Goal: Information Seeking & Learning: Learn about a topic

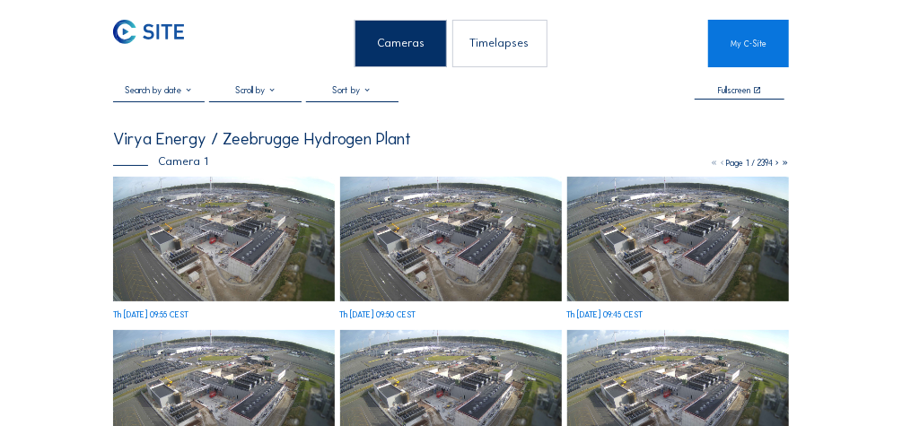
click at [408, 48] on div "Timelapses" at bounding box center [500, 44] width 95 height 48
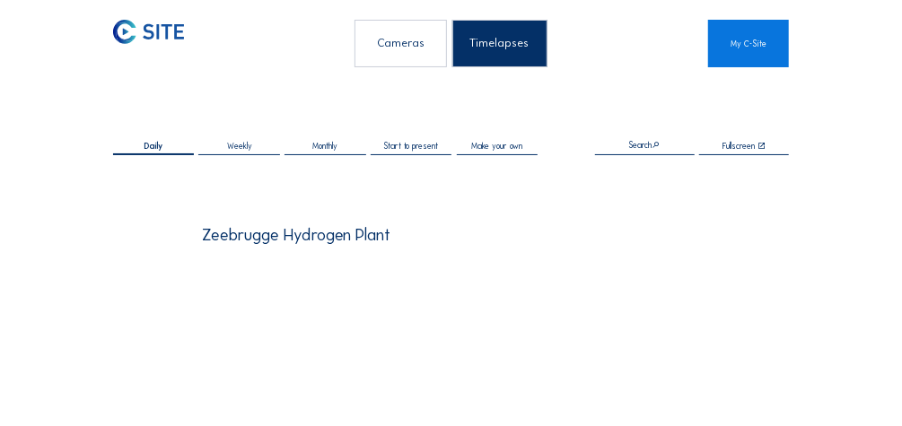
click at [408, 48] on div "Cameras" at bounding box center [401, 44] width 92 height 48
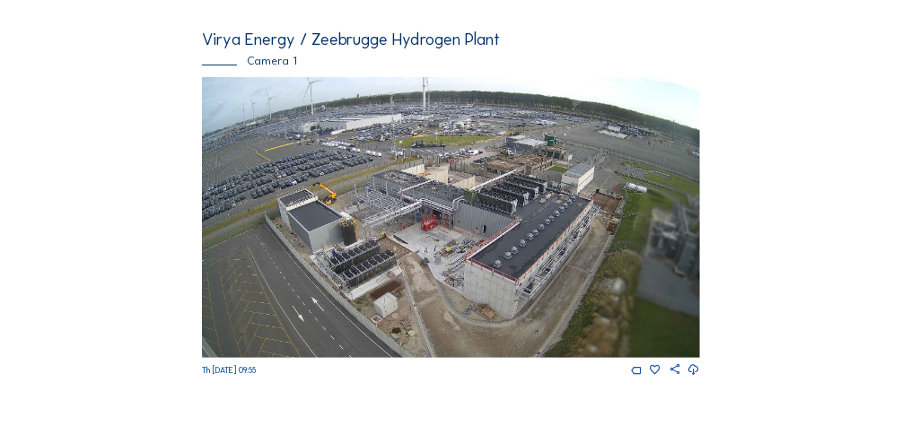
scroll to position [144, 0]
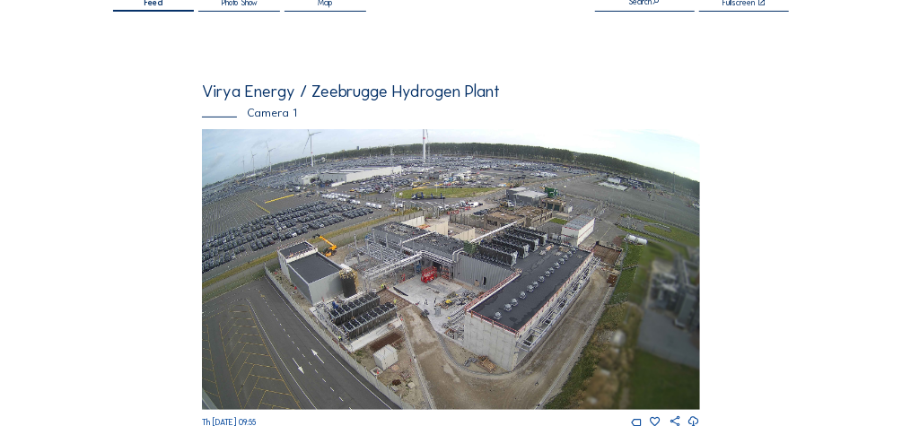
click at [408, 284] on img at bounding box center [451, 269] width 499 height 281
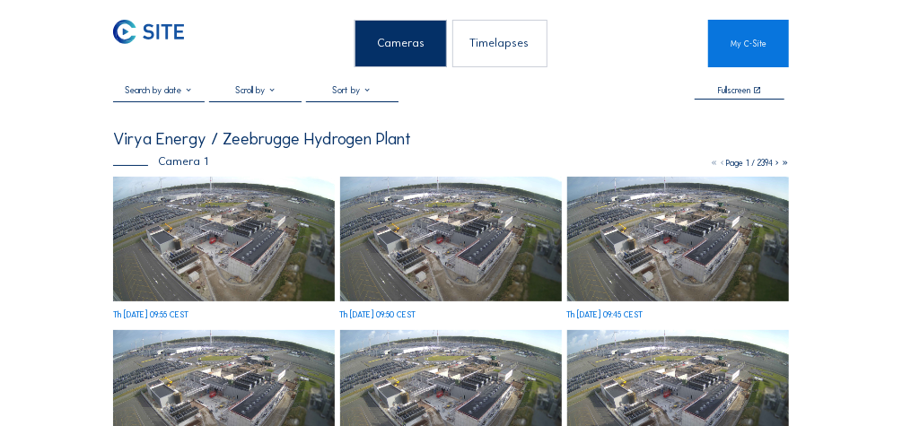
click at [228, 218] on img at bounding box center [224, 239] width 223 height 125
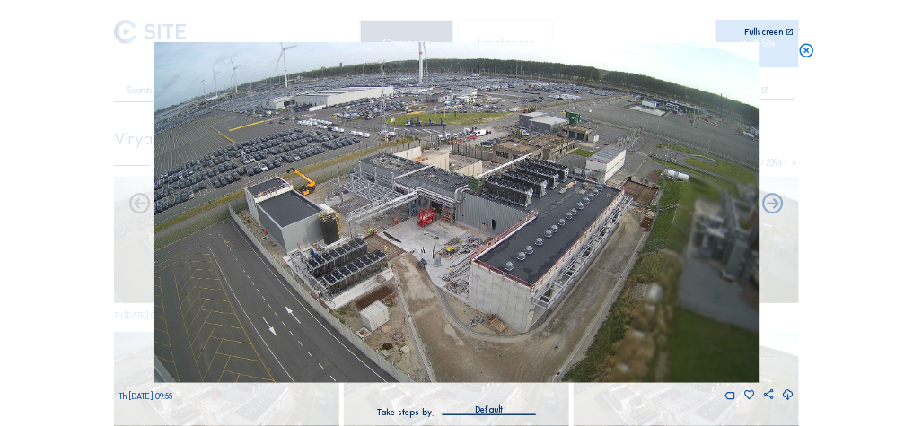
click at [408, 34] on div "Fullscreen" at bounding box center [764, 32] width 39 height 8
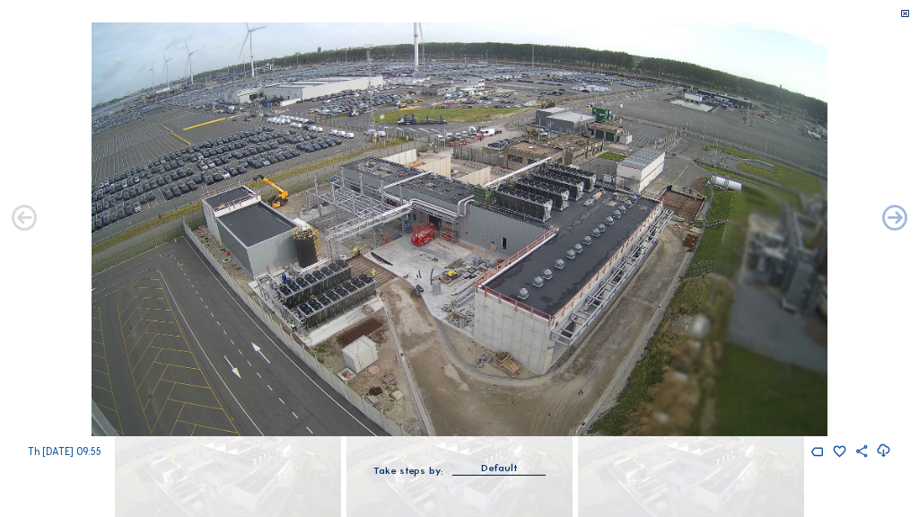
click at [408, 256] on img at bounding box center [459, 229] width 735 height 414
click at [408, 275] on div "Th [DATE] 09:55" at bounding box center [459, 240] width 919 height 437
click at [408, 16] on icon at bounding box center [906, 13] width 10 height 11
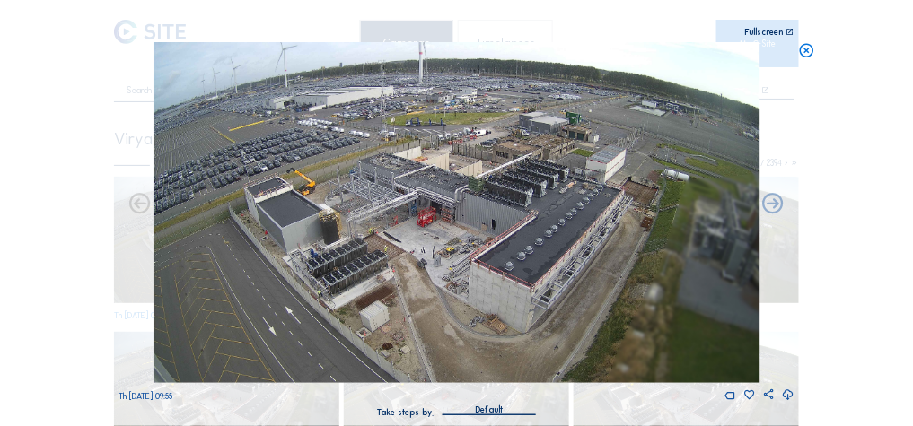
click at [408, 53] on icon at bounding box center [807, 51] width 17 height 18
